Goal: Find specific page/section: Find specific page/section

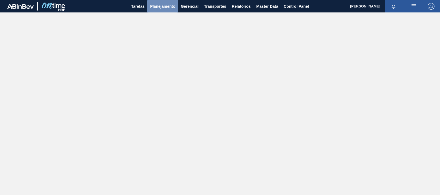
click at [174, 6] on span "Planejamento" at bounding box center [162, 6] width 25 height 7
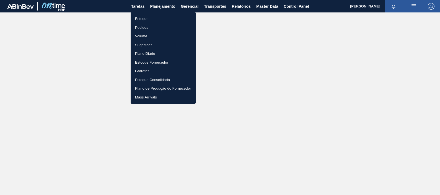
click at [169, 6] on div at bounding box center [220, 97] width 440 height 195
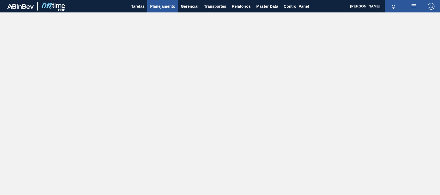
click at [175, 9] on button "Planejamento" at bounding box center [162, 6] width 31 height 12
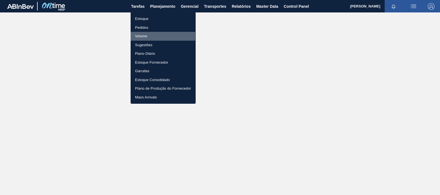
click at [145, 35] on li "Volume" at bounding box center [163, 36] width 65 height 9
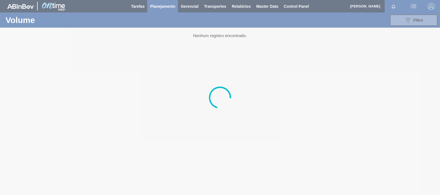
click at [433, 5] on div at bounding box center [220, 97] width 440 height 195
drag, startPoint x: 356, startPoint y: 36, endPoint x: 361, endPoint y: 41, distance: 7.1
click at [361, 41] on div at bounding box center [220, 97] width 440 height 195
click at [435, 3] on div at bounding box center [220, 97] width 440 height 195
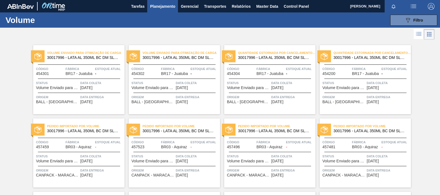
click at [430, 6] on img "button" at bounding box center [431, 6] width 7 height 7
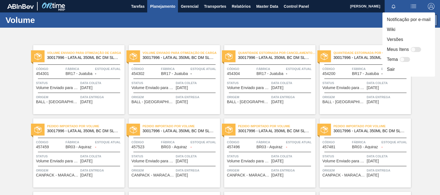
click at [386, 72] on li "Sair" at bounding box center [408, 69] width 53 height 10
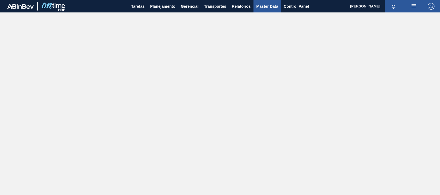
click at [267, 8] on span "Master Data" at bounding box center [267, 6] width 22 height 7
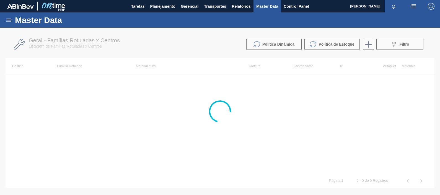
click at [6, 19] on icon at bounding box center [9, 20] width 7 height 7
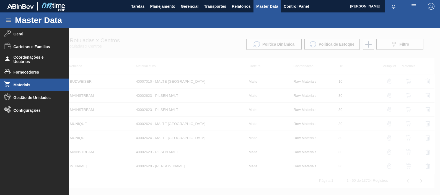
click at [29, 84] on span "Materiais" at bounding box center [37, 85] width 46 height 4
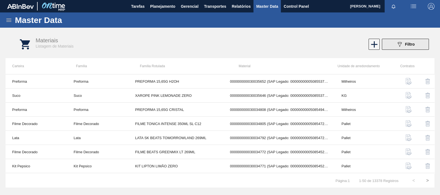
click at [399, 39] on button "089F7B8B-B2A5-4AFE-B5C0-19BA573D28AC Filtro" at bounding box center [405, 44] width 47 height 11
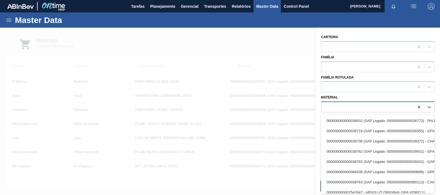
click at [357, 107] on div at bounding box center [367, 107] width 93 height 8
paste input "2025796"
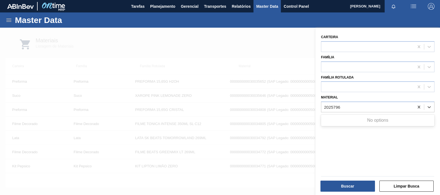
type input "2025796"
click at [298, 44] on div at bounding box center [220, 125] width 440 height 195
